Goal: Information Seeking & Learning: Learn about a topic

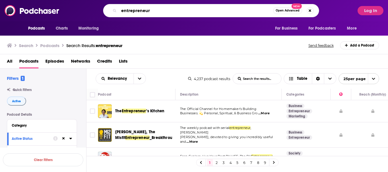
click at [161, 10] on input "entrepreneur" at bounding box center [196, 10] width 154 height 9
type input "a dogs devotion"
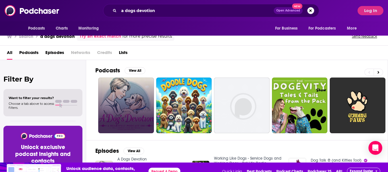
scroll to position [17, 0]
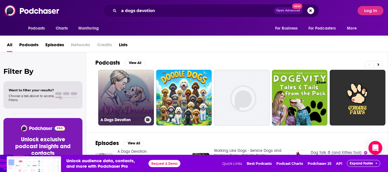
click at [123, 101] on link "A Dogs Devotion" at bounding box center [126, 98] width 56 height 56
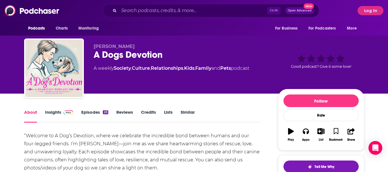
click at [67, 110] on img at bounding box center [69, 112] width 10 height 5
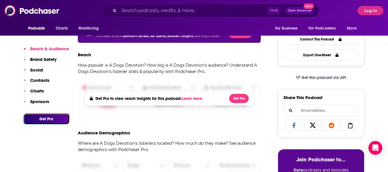
scroll to position [57, 0]
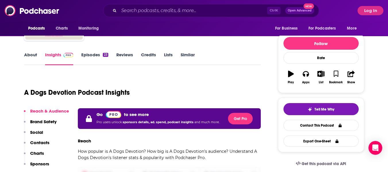
click at [370, 13] on button "Log In" at bounding box center [371, 10] width 26 height 9
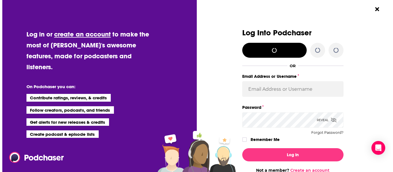
scroll to position [0, 0]
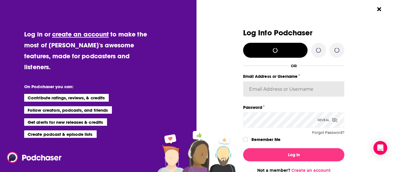
type input "notablypr2"
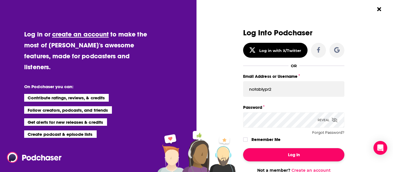
click at [298, 152] on button "Log In" at bounding box center [293, 154] width 101 height 13
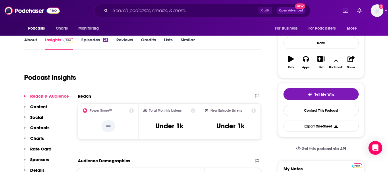
scroll to position [86, 0]
